Goal: Navigation & Orientation: Find specific page/section

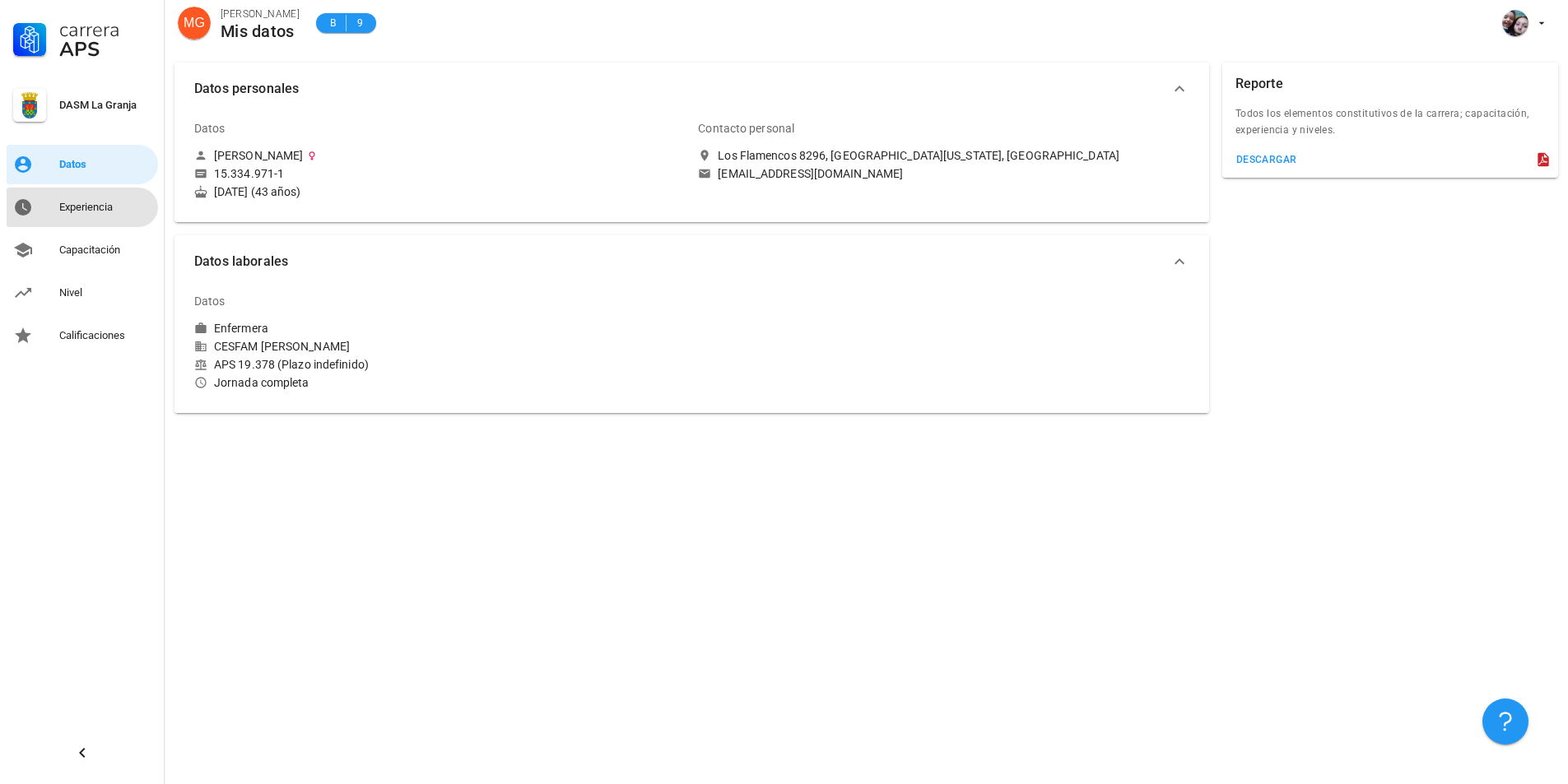
click at [101, 205] on div "Experiencia" at bounding box center [105, 208] width 92 height 13
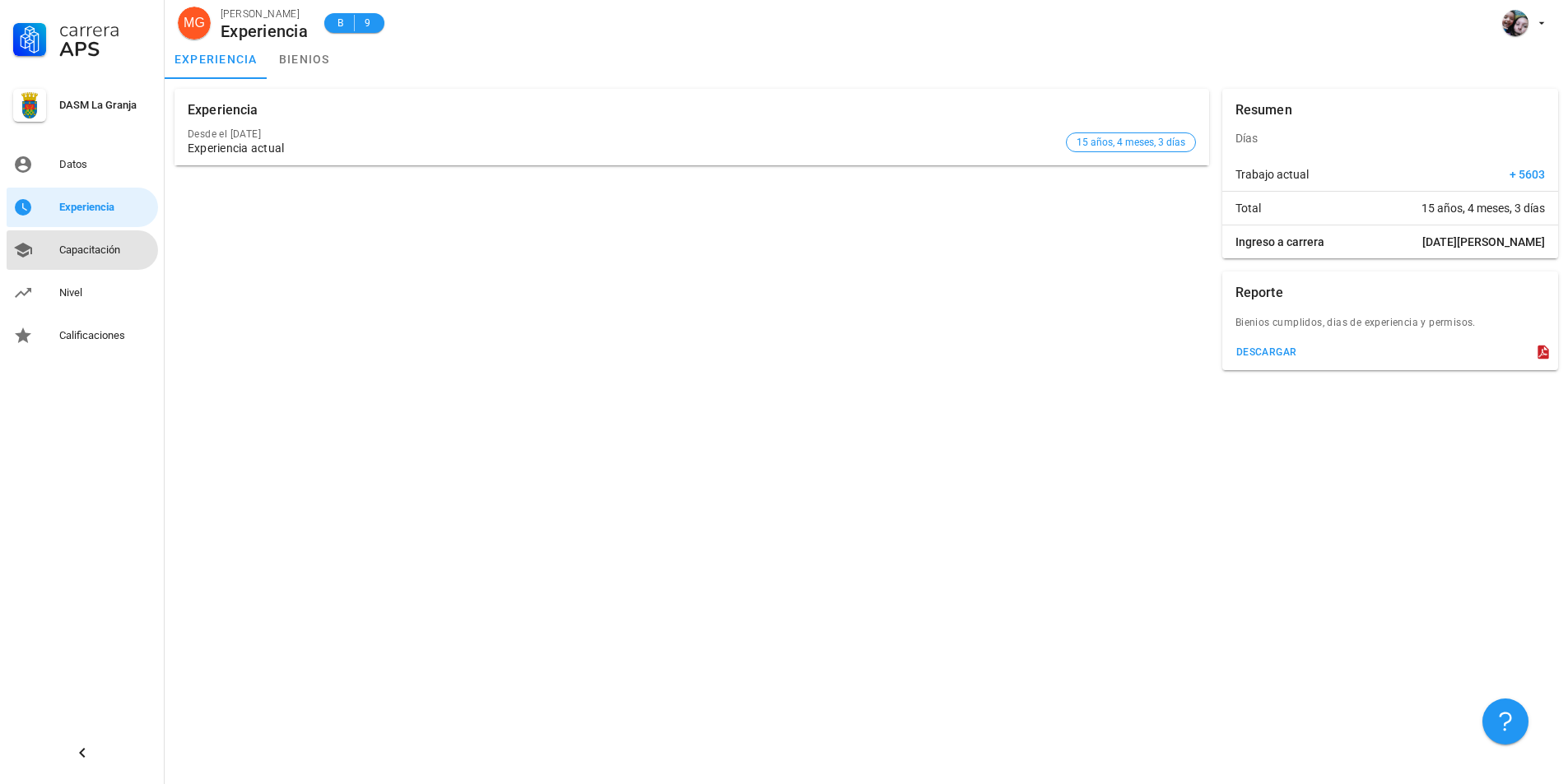
click at [71, 250] on div "Capacitación" at bounding box center [105, 250] width 92 height 13
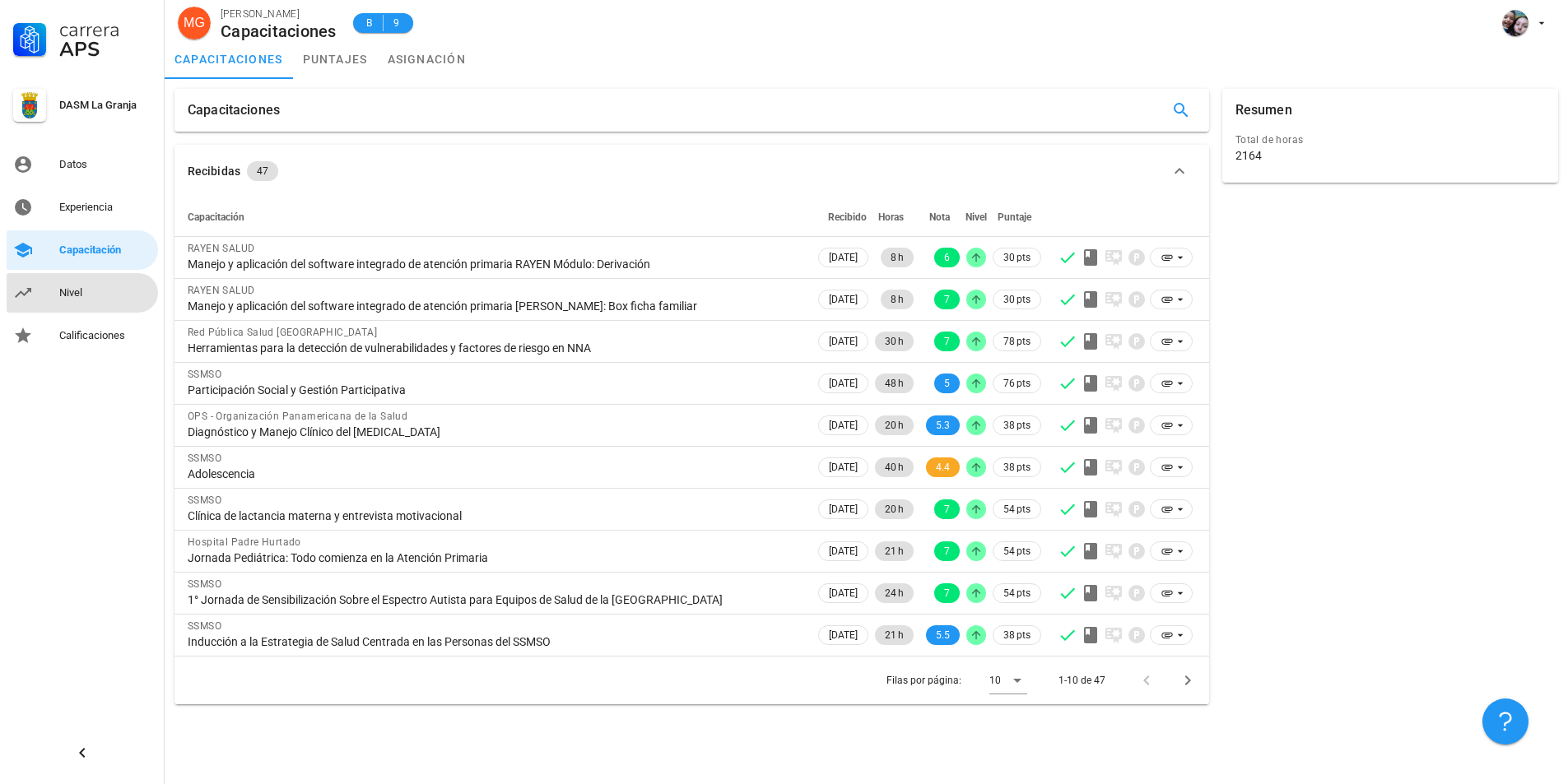
click at [81, 292] on div "Nivel" at bounding box center [105, 293] width 92 height 13
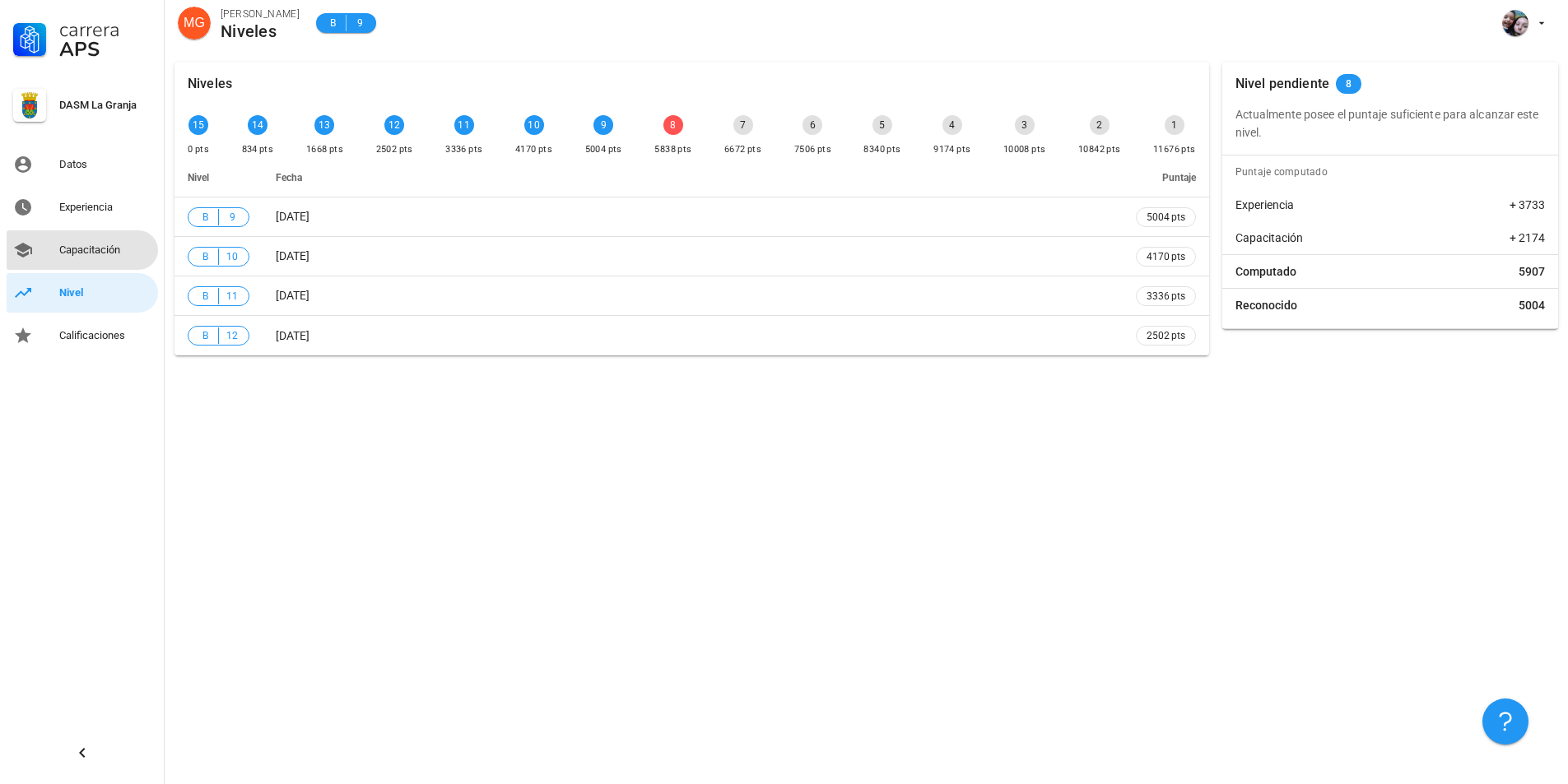
click at [94, 250] on div "Capacitación" at bounding box center [105, 250] width 92 height 13
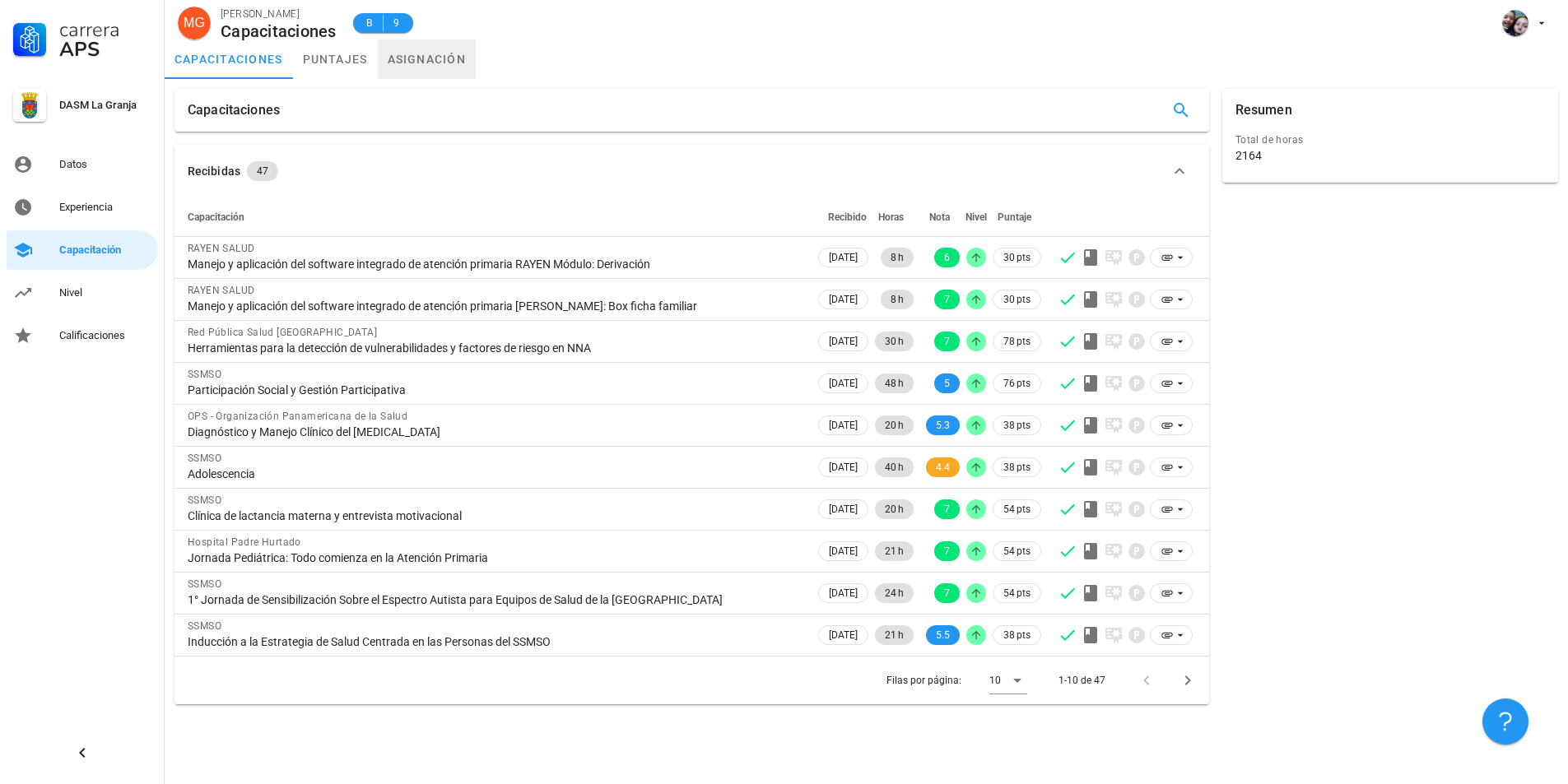
click at [436, 56] on link "asignación" at bounding box center [427, 59] width 99 height 40
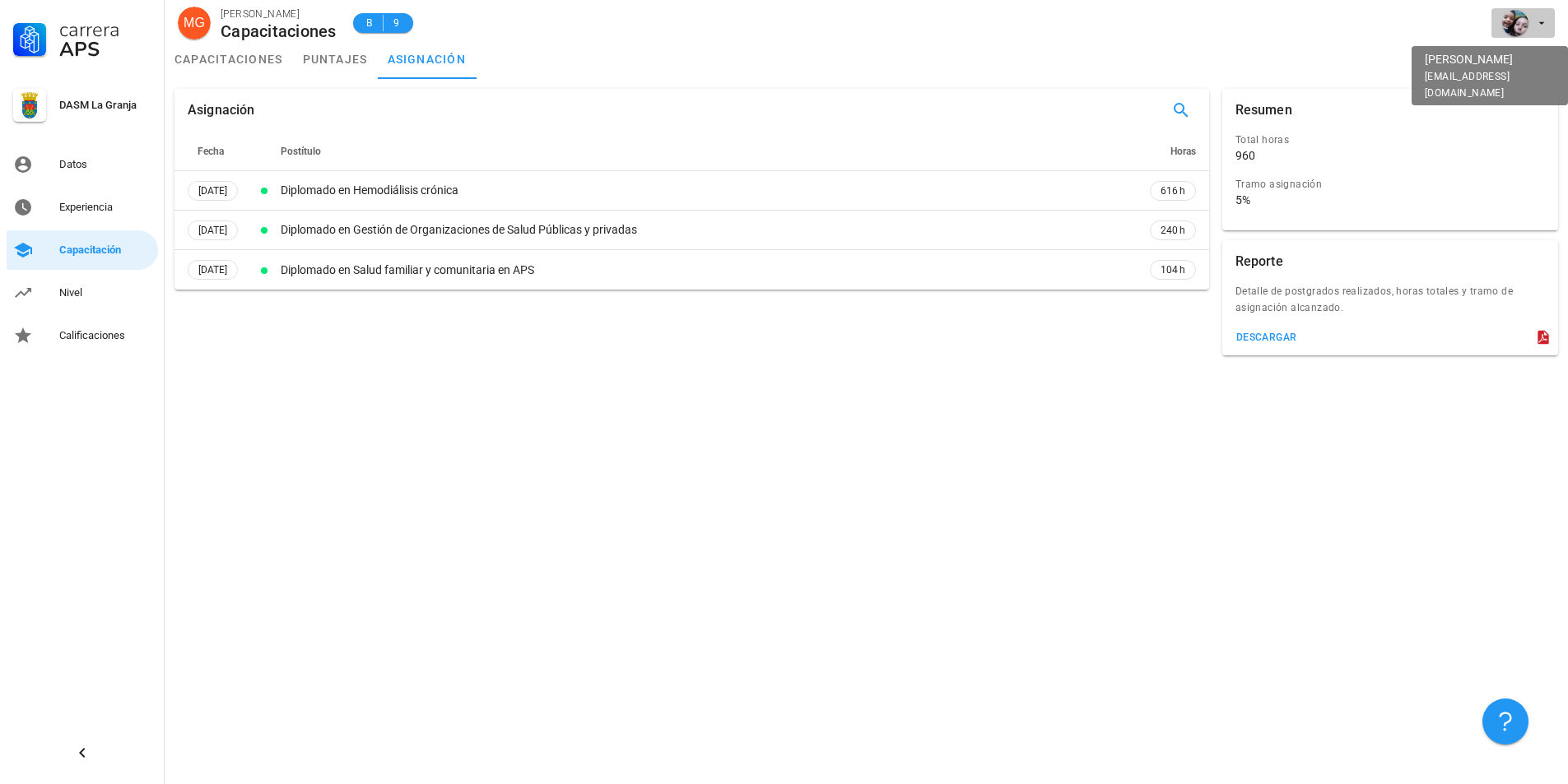
click at [1538, 29] on icon "button" at bounding box center [1541, 23] width 13 height 13
click at [1528, 64] on div "Salir" at bounding box center [1533, 65] width 26 height 33
